Goal: Check status

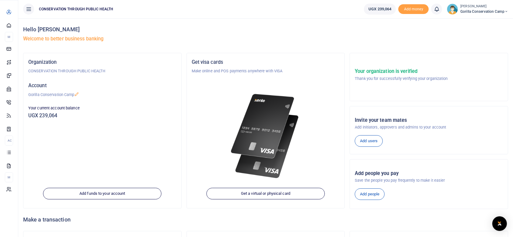
click at [0, 0] on span "Transactions" at bounding box center [0, 0] width 0 height 0
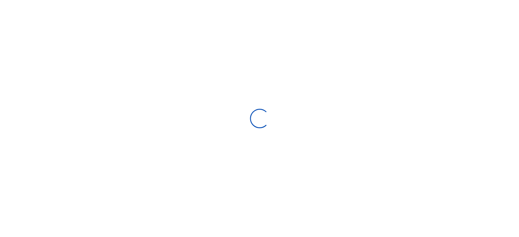
select select
type input "[DATE] - [DATE]"
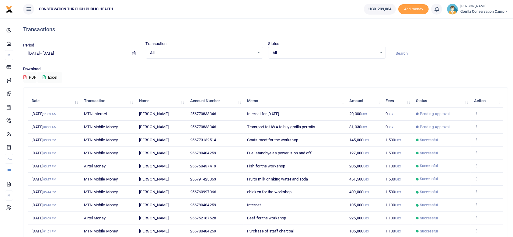
scroll to position [42, 0]
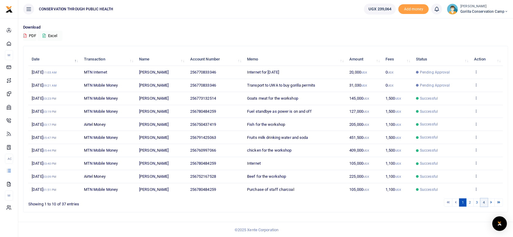
click at [484, 203] on link "4" at bounding box center [483, 203] width 7 height 8
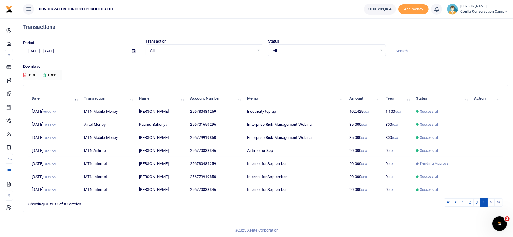
scroll to position [0, 0]
click at [478, 201] on link "3" at bounding box center [476, 203] width 7 height 8
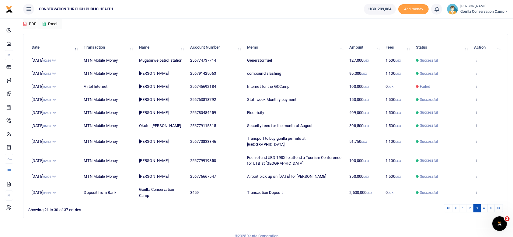
scroll to position [59, 0]
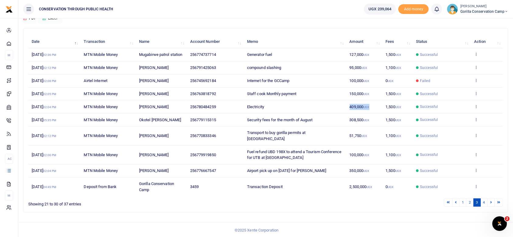
drag, startPoint x: 372, startPoint y: 106, endPoint x: 339, endPoint y: 110, distance: 33.1
click at [339, 110] on tr "[DATE] 02:04 PM MTN Mobile Money Lonard Arinaitwe 256780484259 Electricity 409,…" at bounding box center [265, 106] width 474 height 13
click at [339, 110] on td "Electricity" at bounding box center [295, 106] width 102 height 13
click at [470, 201] on link "2" at bounding box center [469, 203] width 7 height 8
